Goal: Information Seeking & Learning: Learn about a topic

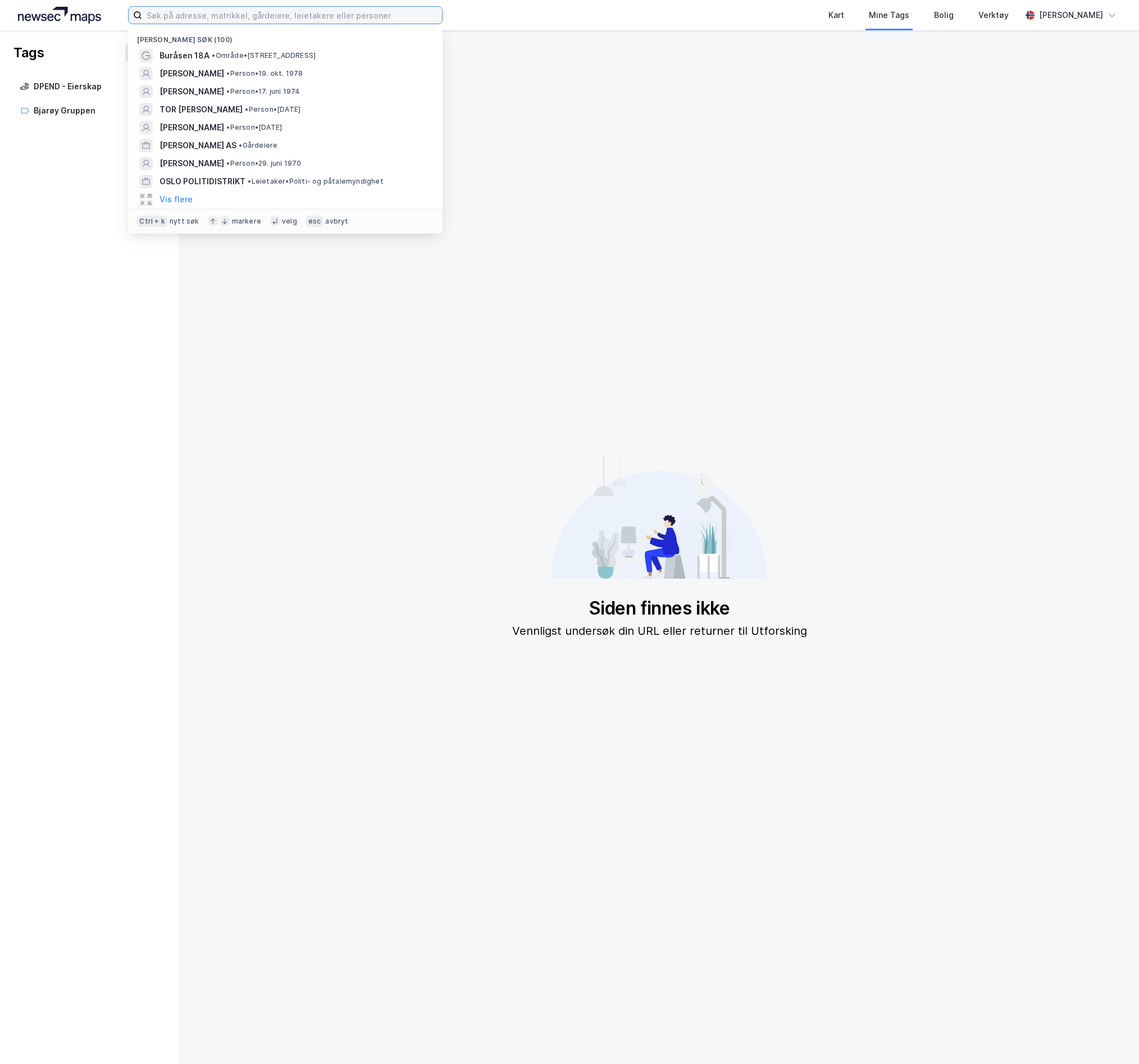
click at [276, 12] on input at bounding box center [291, 15] width 300 height 17
click at [262, 50] on div "Buråsen 18A • Område • [STREET_ADDRESS]" at bounding box center [295, 55] width 272 height 13
click at [251, 11] on input at bounding box center [291, 15] width 300 height 17
click at [195, 57] on span "Buråsen 18A" at bounding box center [184, 55] width 50 height 13
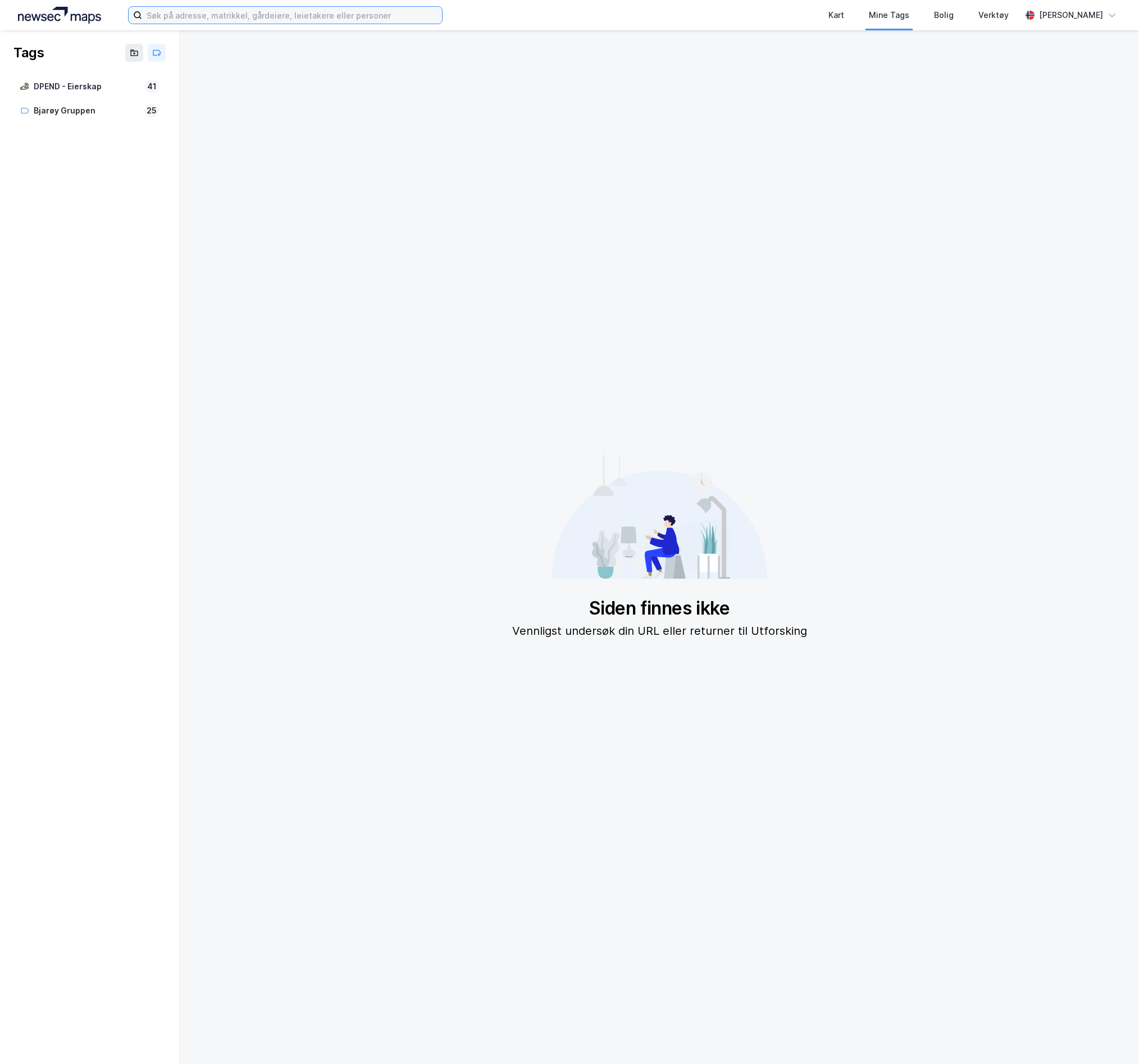
click at [146, 15] on input at bounding box center [291, 15] width 300 height 17
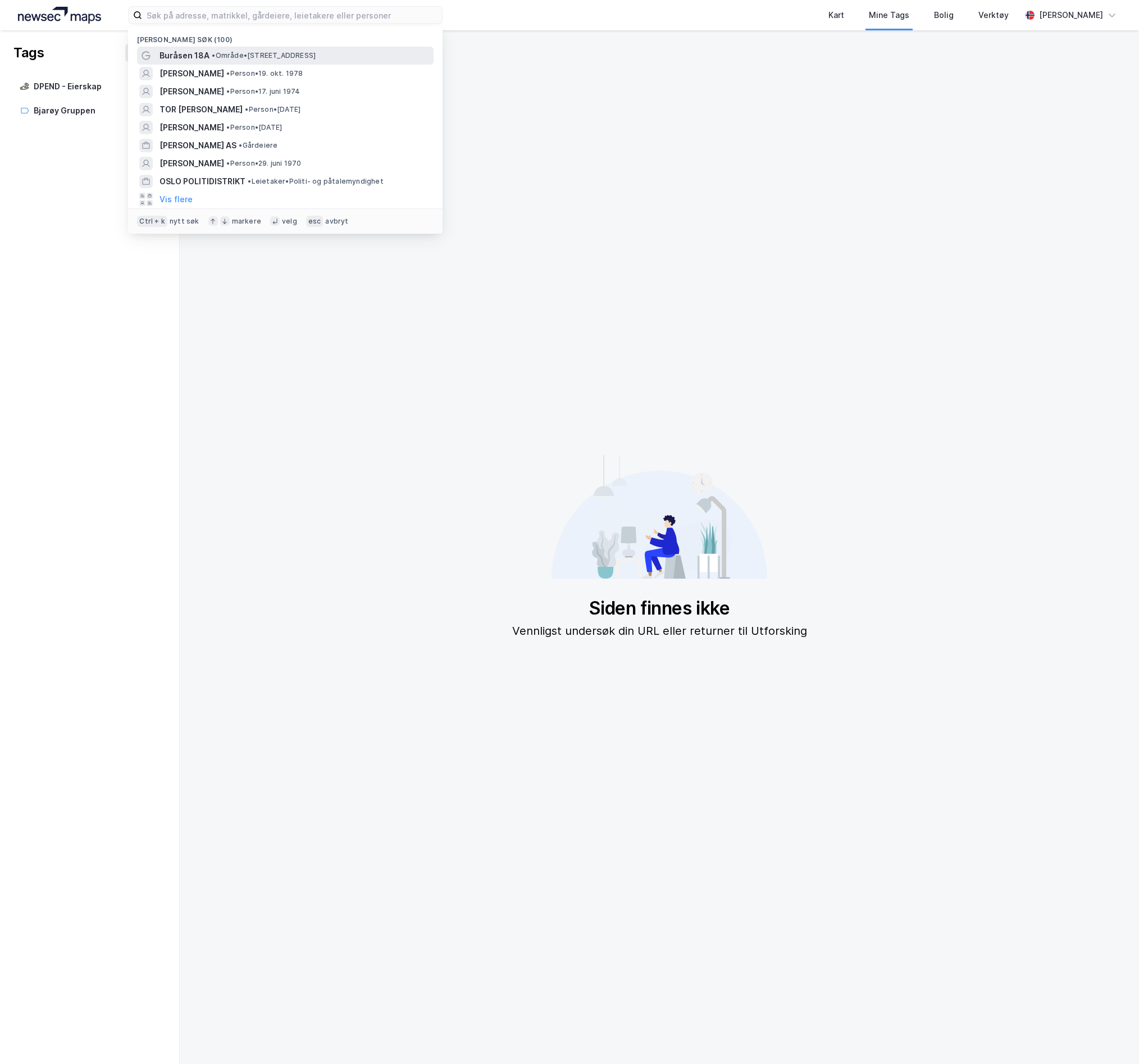
click at [173, 62] on div "Buråsen 18A • Område • [STREET_ADDRESS]" at bounding box center [286, 55] width 297 height 18
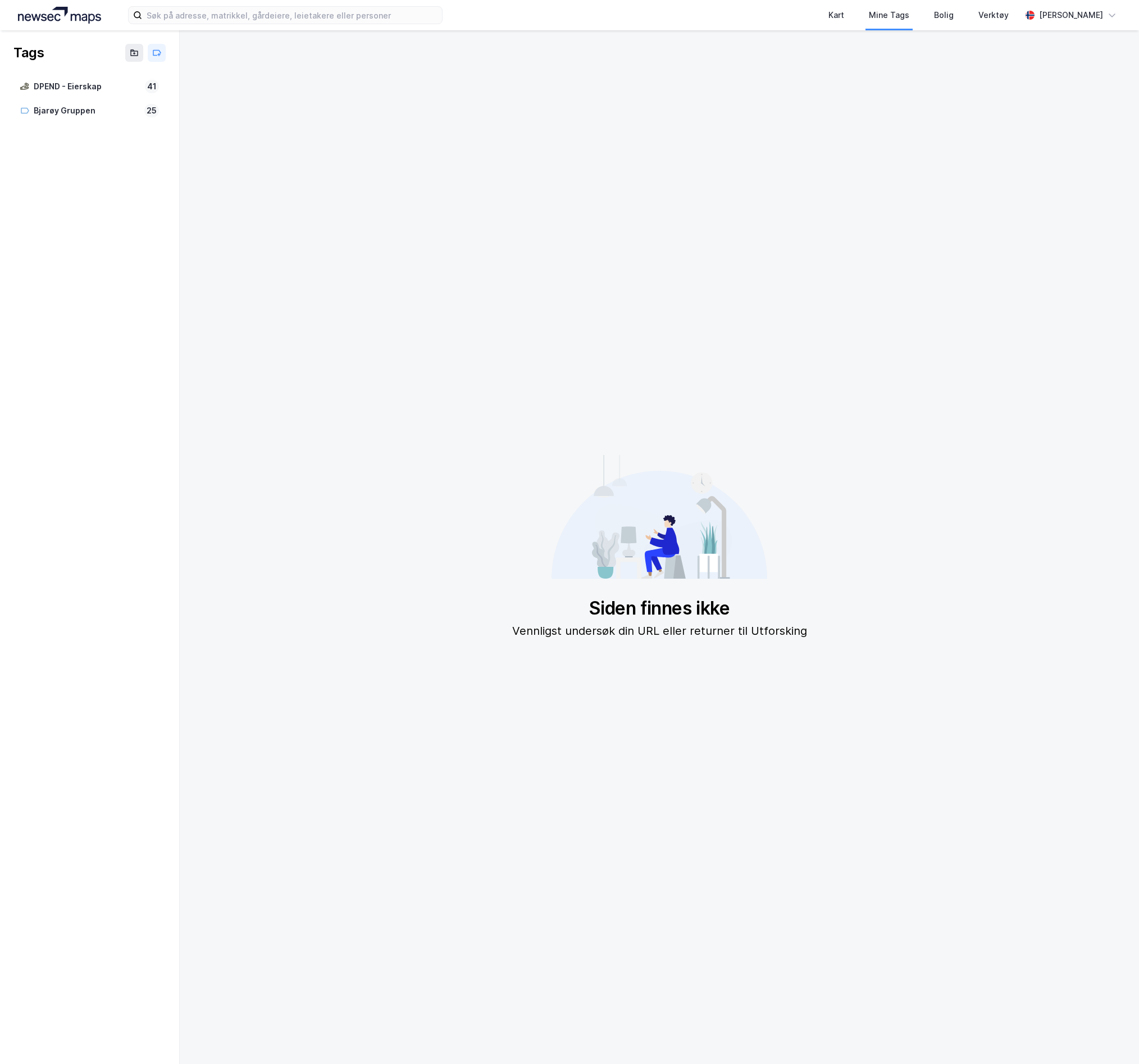
click at [88, 10] on img at bounding box center [59, 15] width 83 height 17
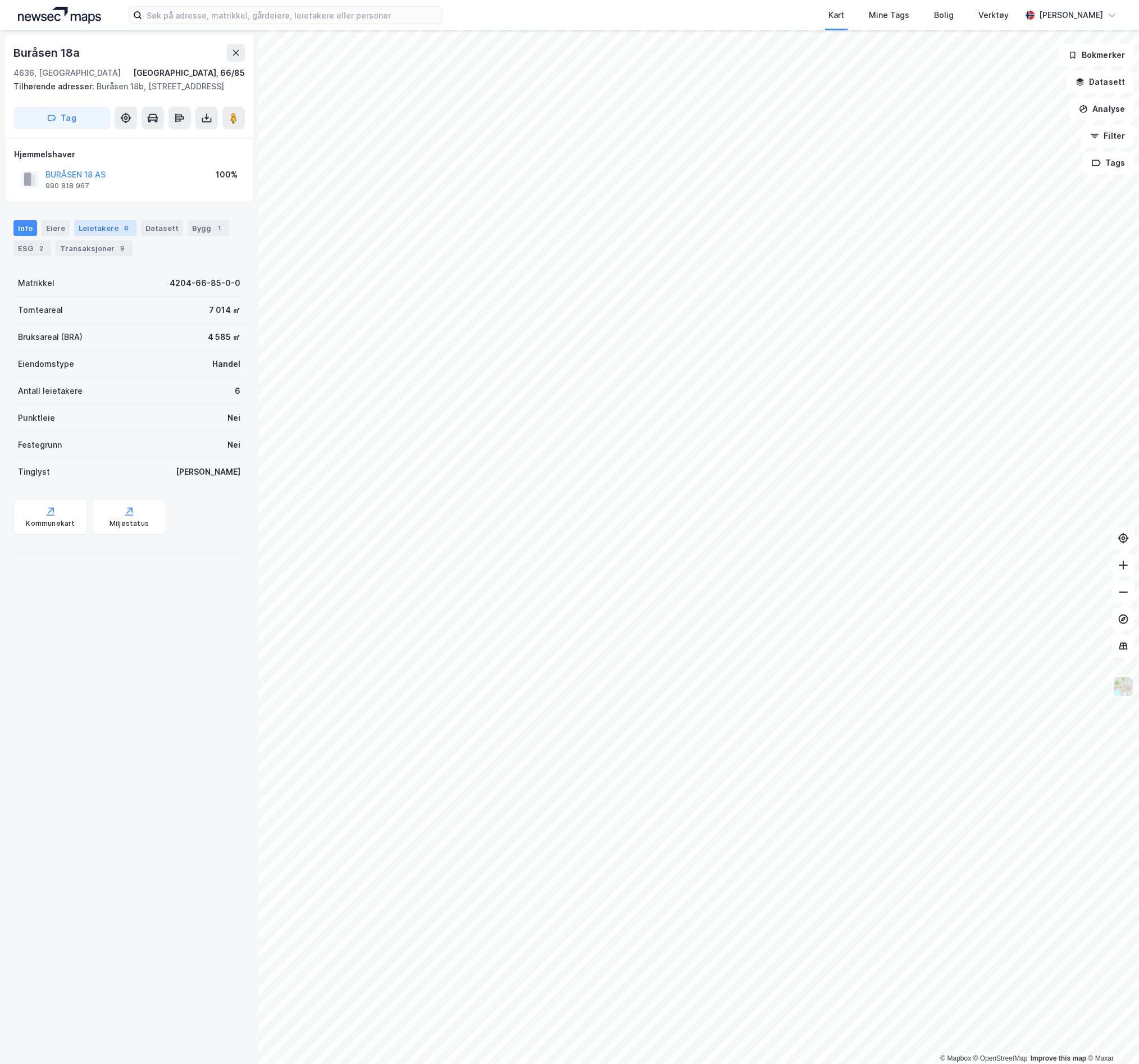
click at [78, 236] on div "Leietakere 6" at bounding box center [105, 227] width 62 height 16
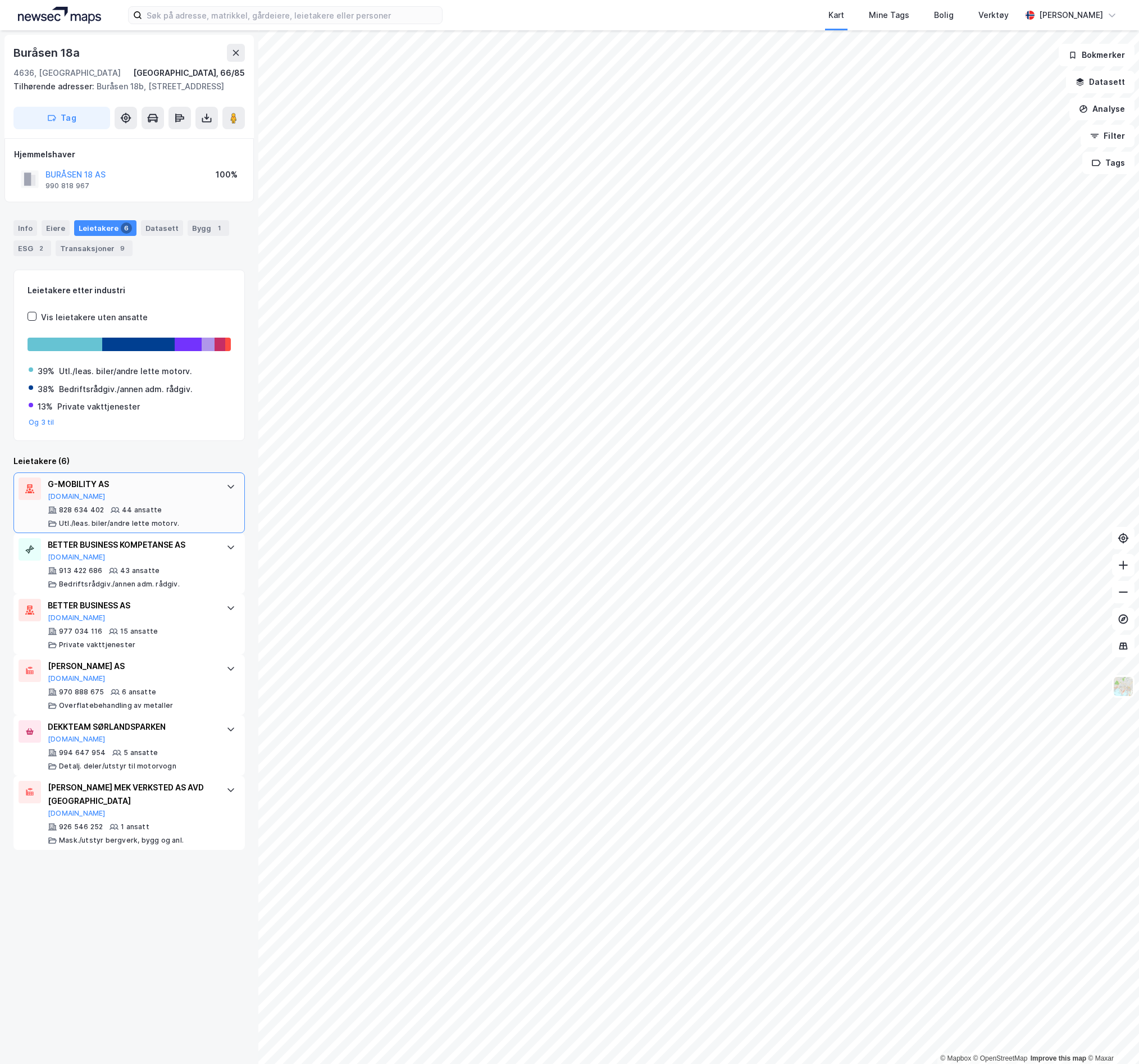
click at [222, 495] on div at bounding box center [230, 486] width 18 height 18
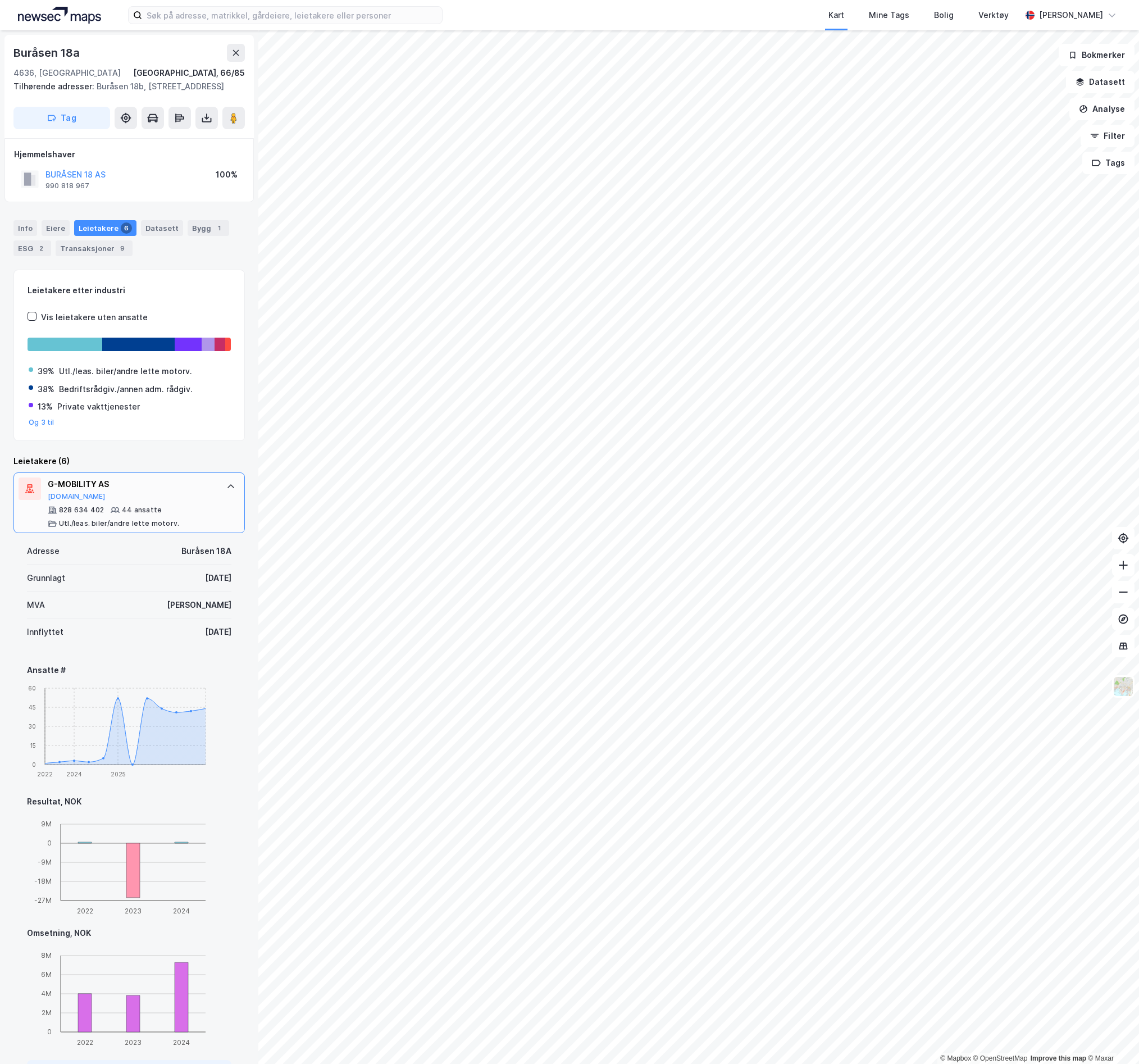
click at [226, 491] on icon at bounding box center [231, 487] width 9 height 9
